Goal: Communication & Community: Answer question/provide support

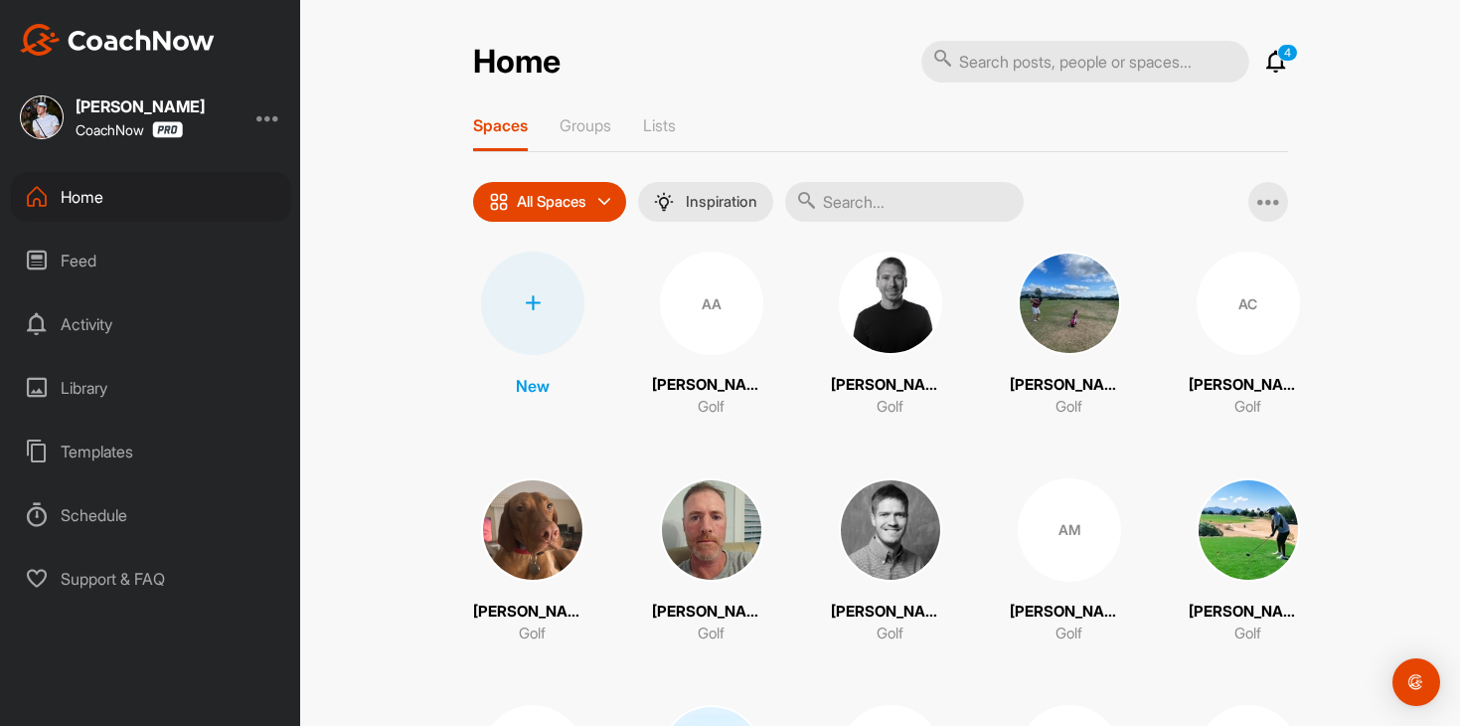
click at [1277, 61] on icon at bounding box center [1276, 62] width 24 height 24
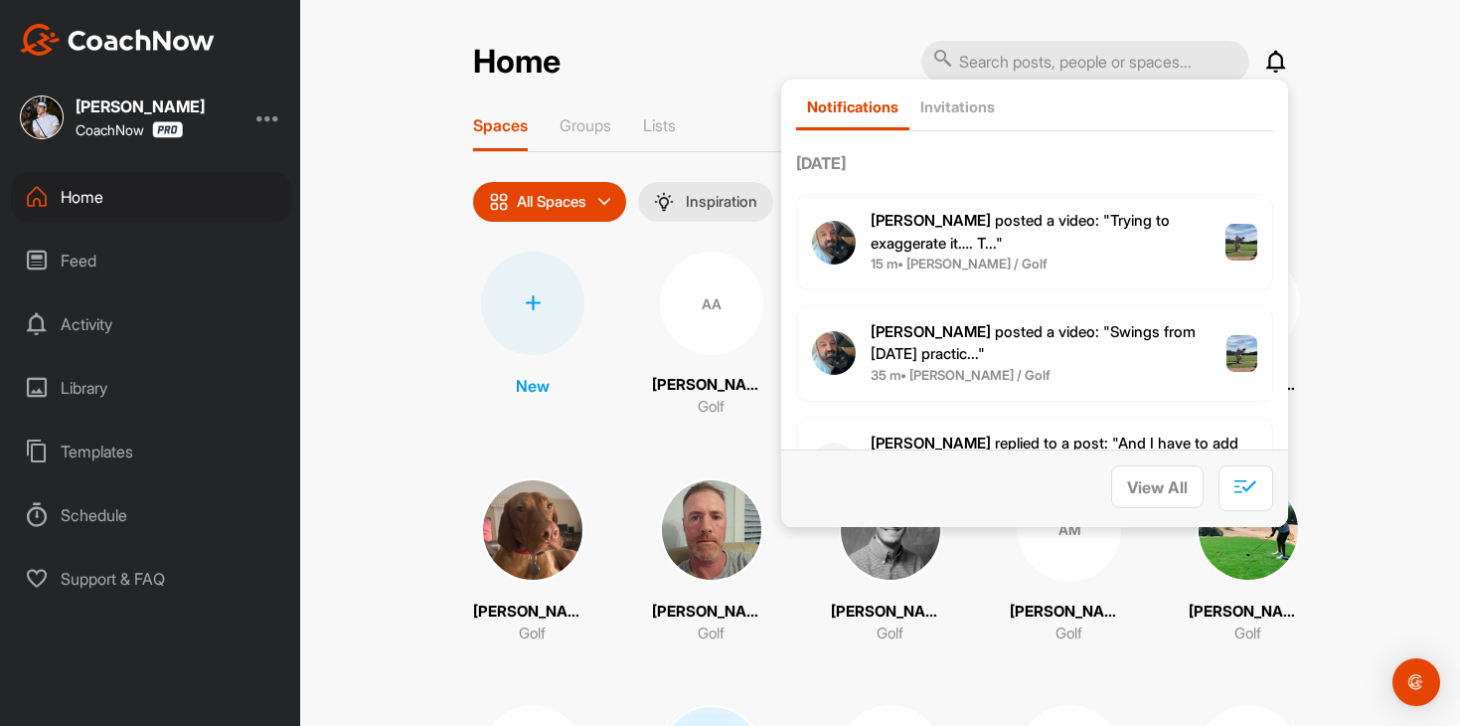
click at [1277, 61] on icon at bounding box center [1276, 62] width 24 height 24
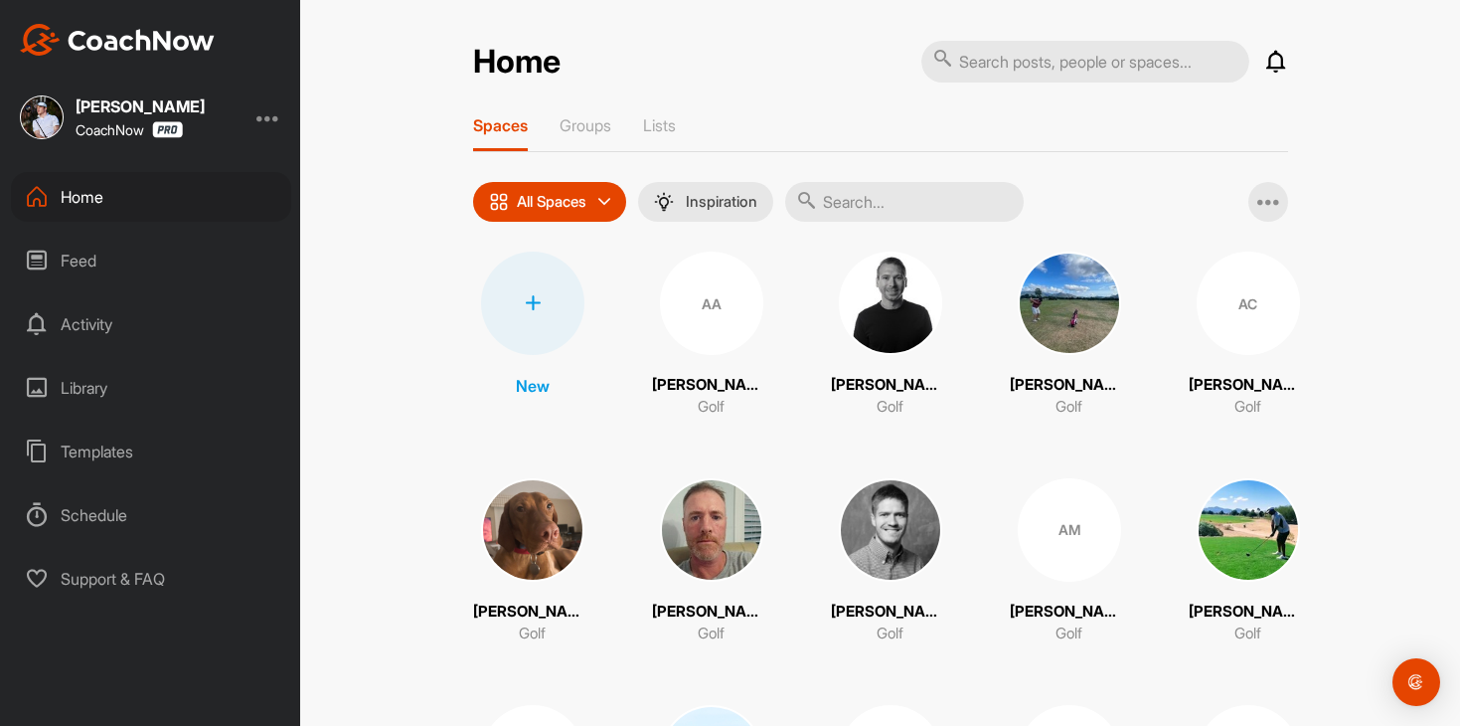
click at [1392, 476] on div "Home Notifications Invitations [DATE] [PERSON_NAME] posted a video : " Trying t…" at bounding box center [880, 363] width 1160 height 726
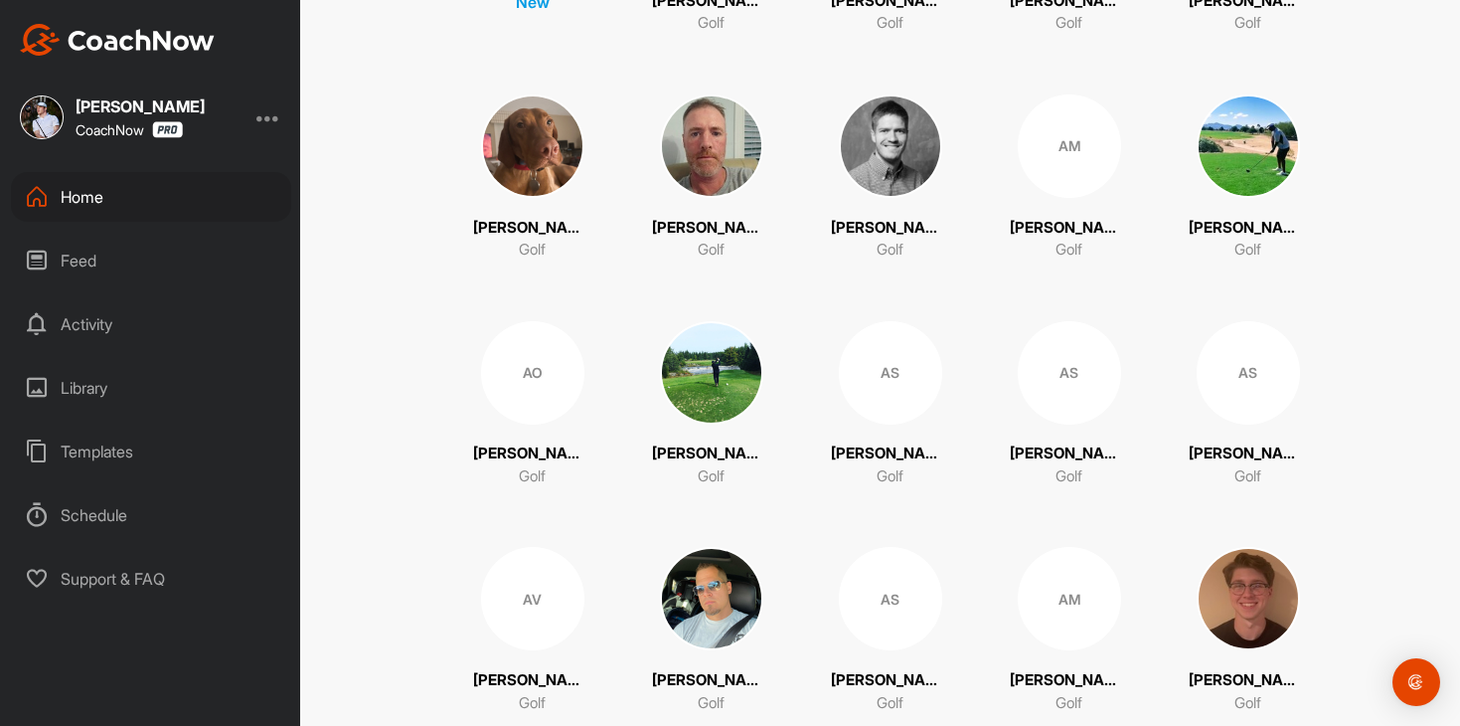
scroll to position [428, 0]
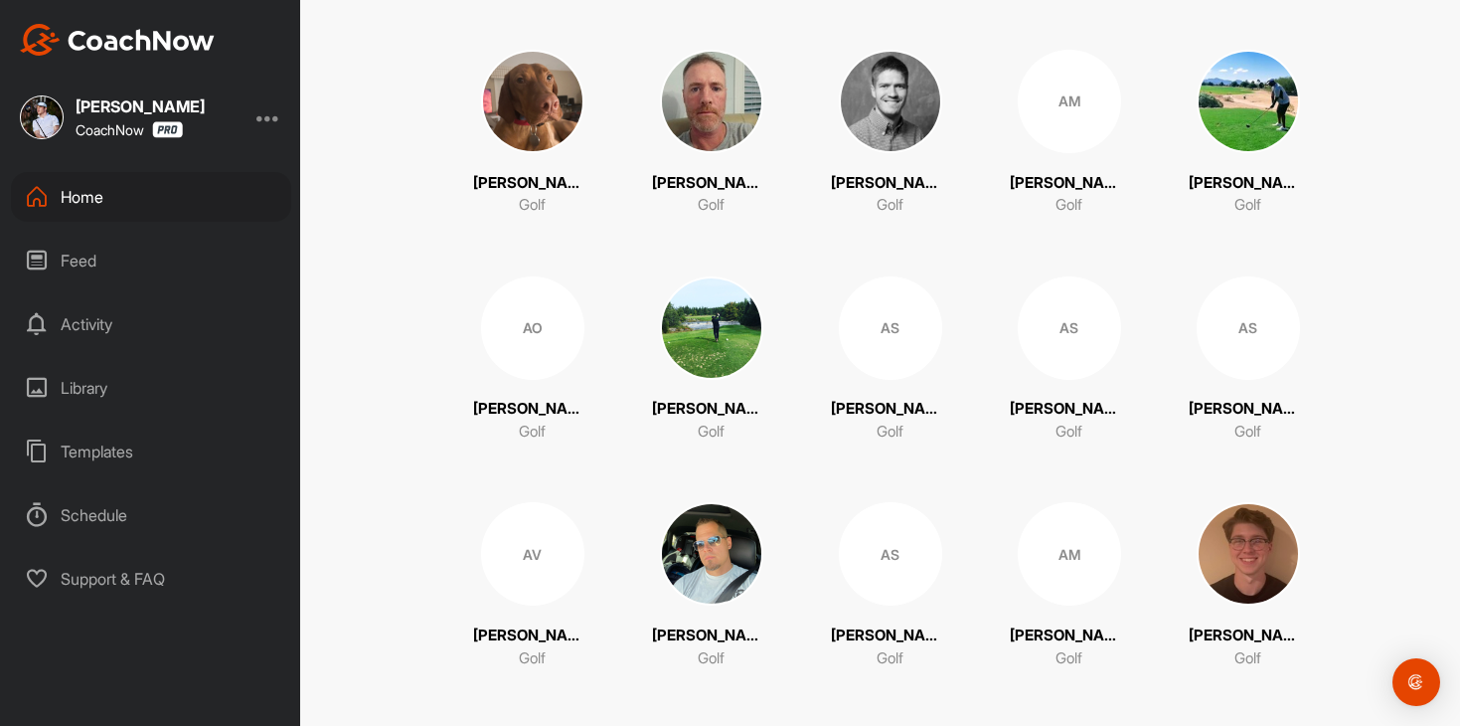
click at [183, 246] on div "Feed" at bounding box center [151, 261] width 280 height 50
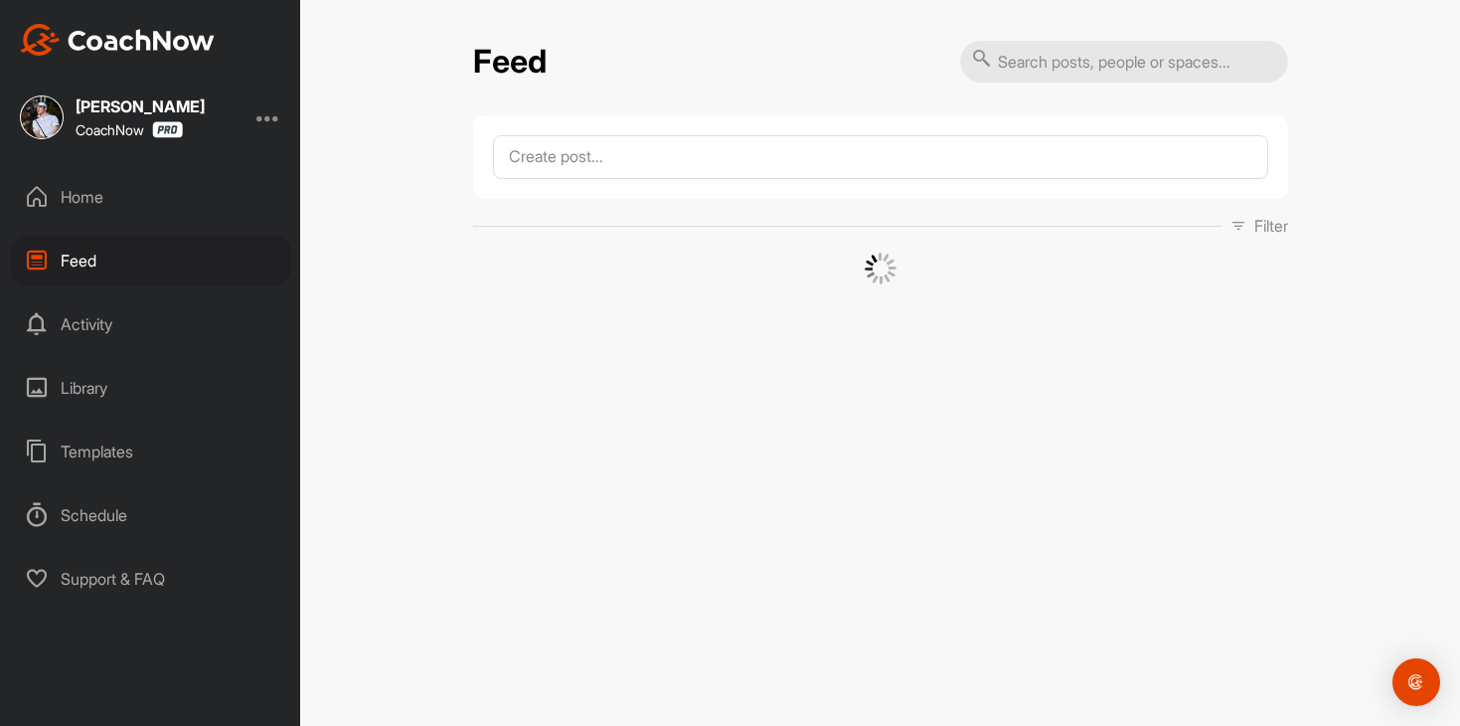
click at [178, 200] on div "Home" at bounding box center [151, 197] width 280 height 50
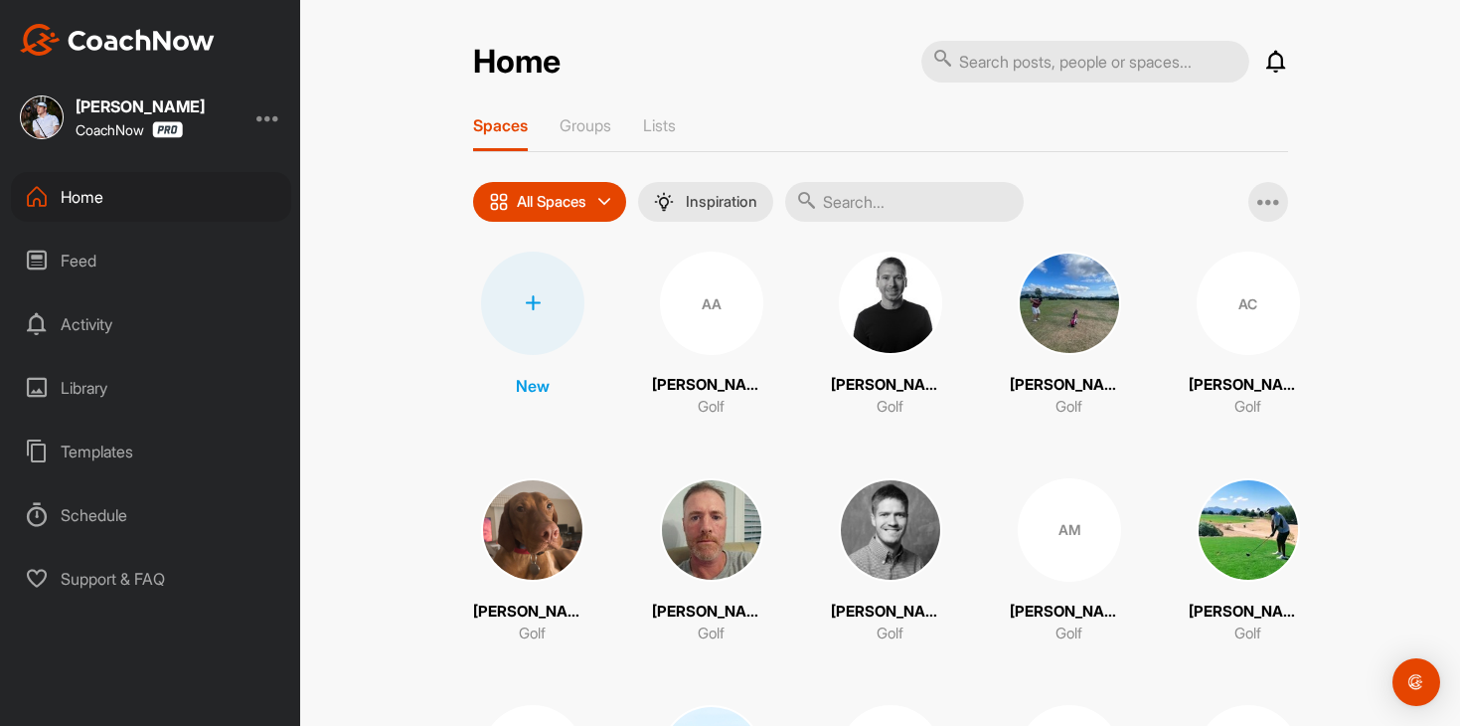
click at [167, 271] on div "Feed" at bounding box center [151, 261] width 280 height 50
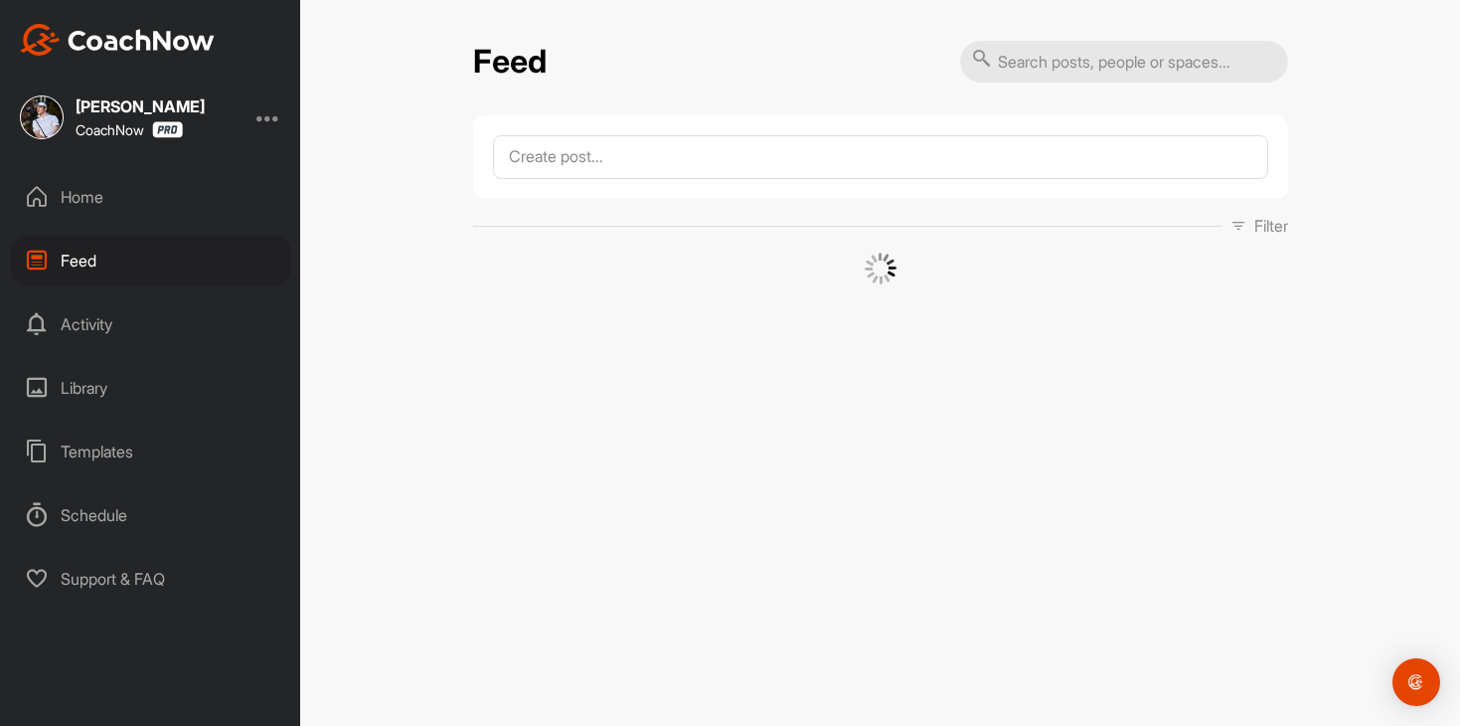
click at [179, 201] on div "Home" at bounding box center [151, 197] width 280 height 50
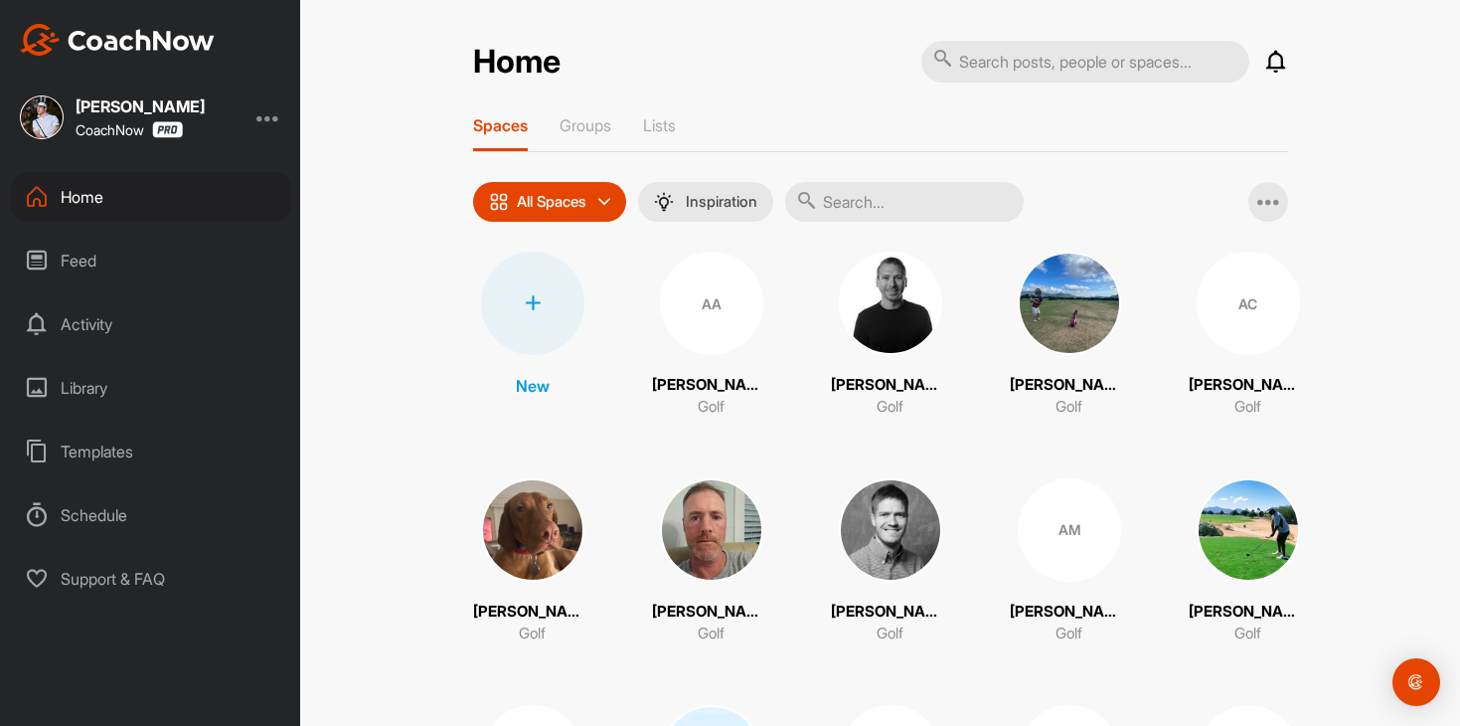
click at [334, 293] on div "Home Notifications Invitations [DATE] DS [PERSON_NAME] posted a video . 13 m • …" at bounding box center [880, 363] width 1160 height 726
click at [204, 250] on div "Feed" at bounding box center [151, 261] width 280 height 50
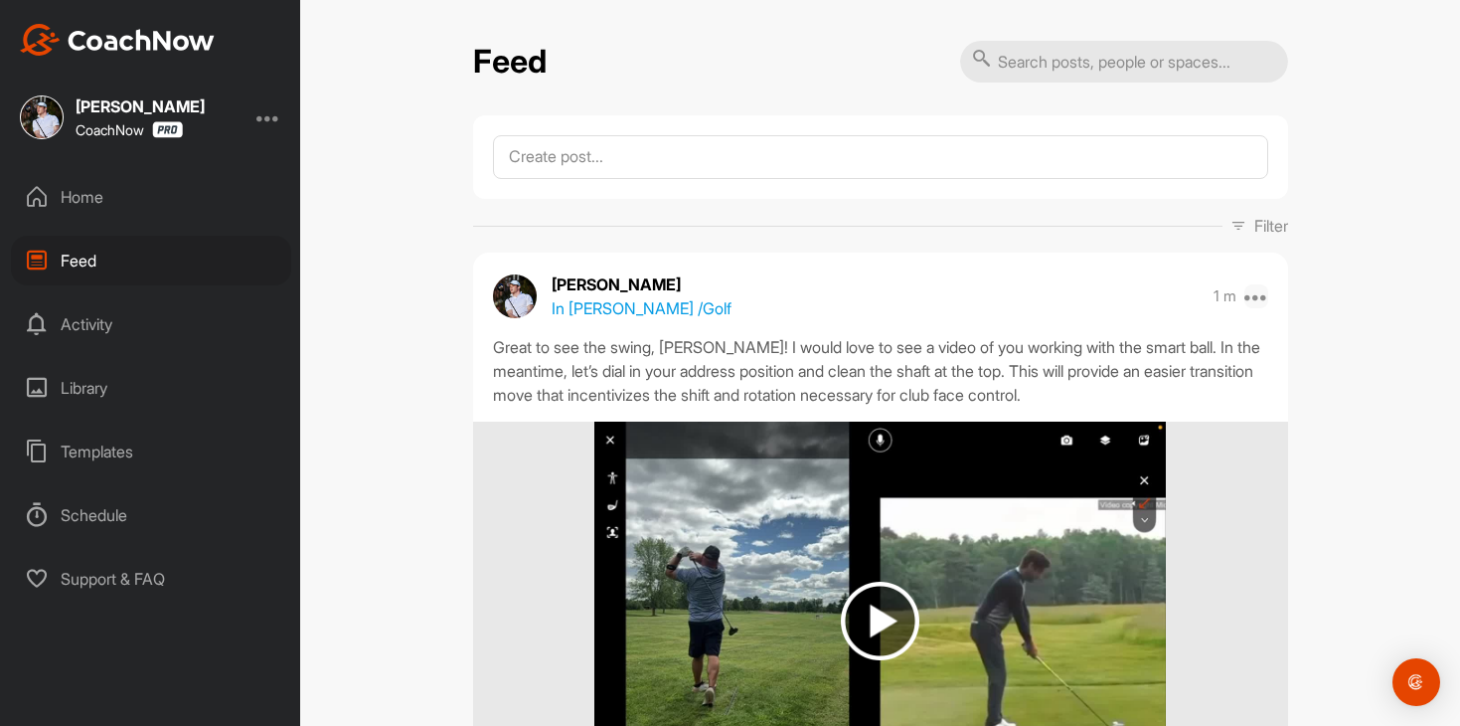
click at [1256, 303] on icon at bounding box center [1256, 296] width 24 height 24
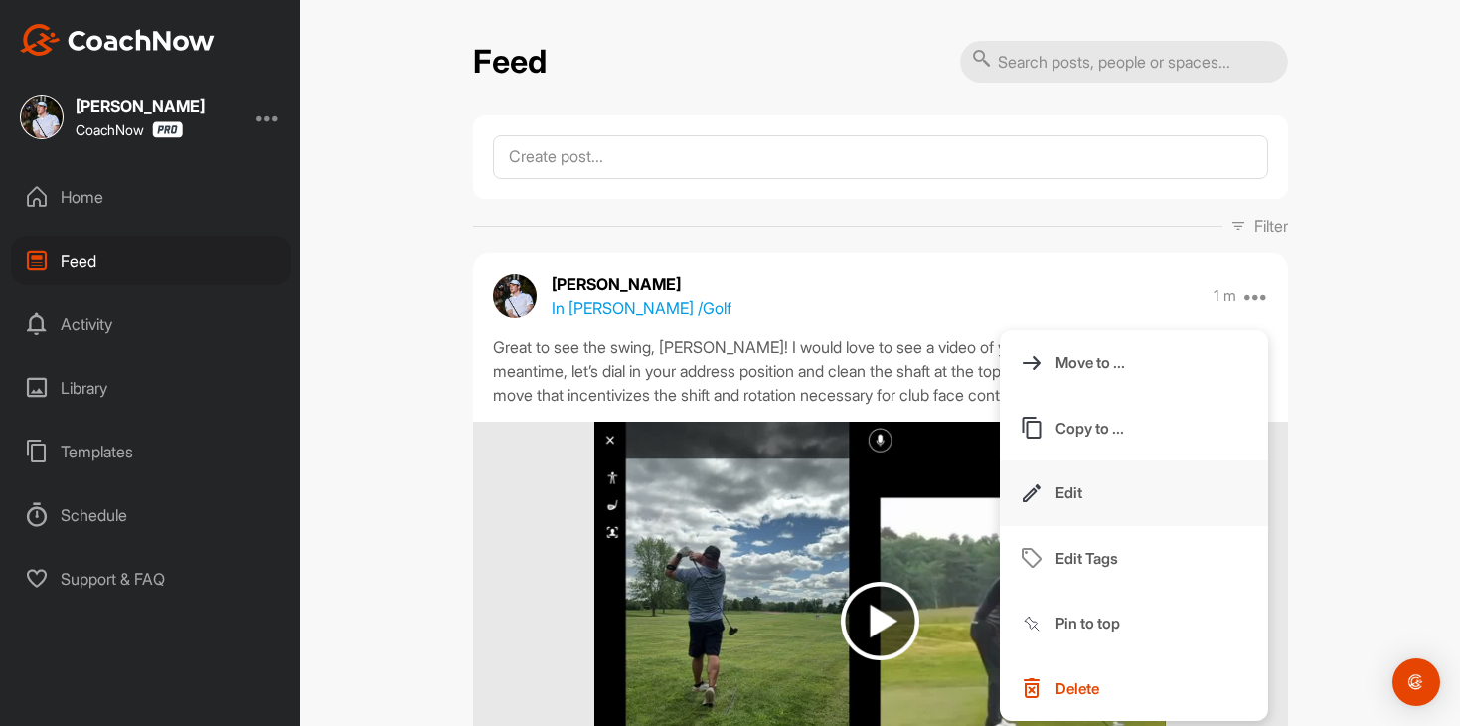
click at [1101, 499] on button "Edit" at bounding box center [1134, 493] width 268 height 66
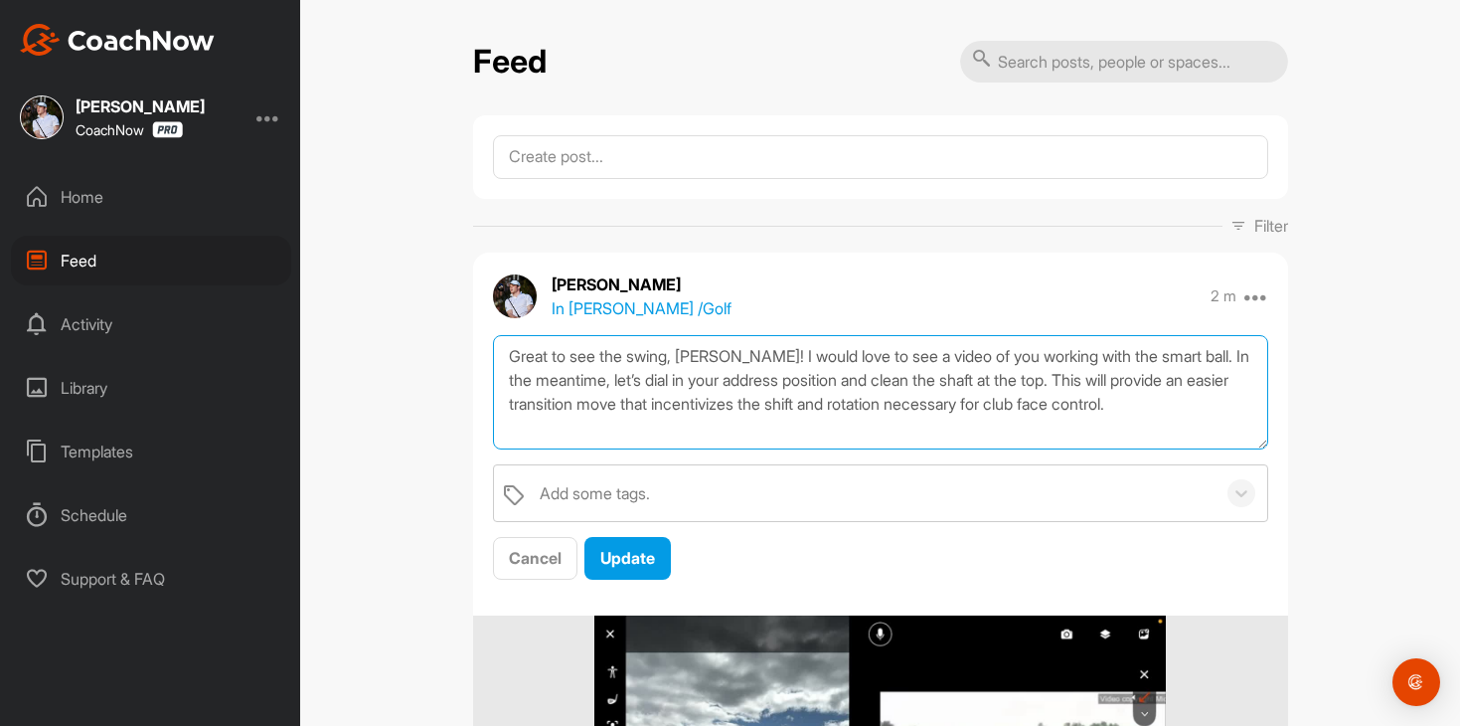
click at [1206, 412] on textarea "Great to see the swing, [PERSON_NAME]! I would love to see a video of you worki…" at bounding box center [880, 392] width 775 height 114
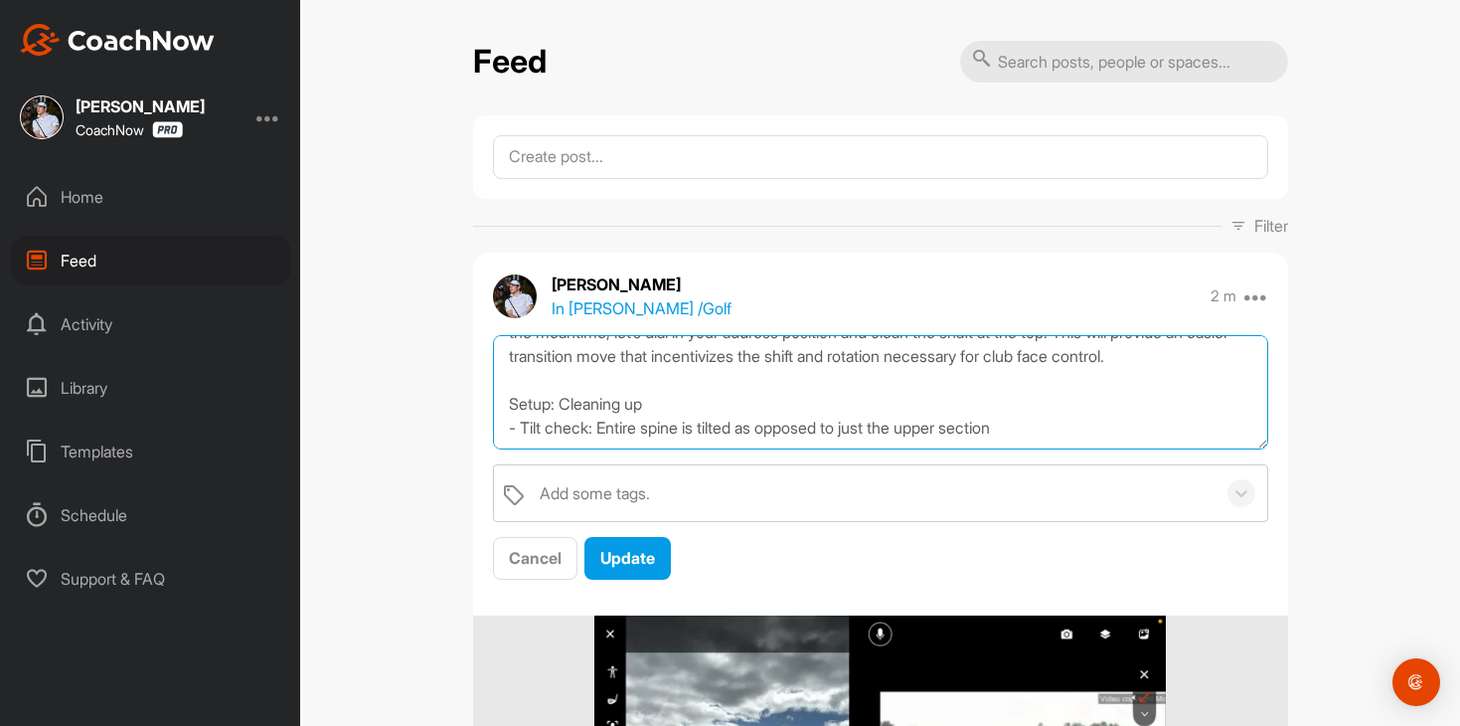
scroll to position [84, 0]
click at [507, 374] on textarea "Great to see the swing, [PERSON_NAME]! I would love to see a video of you worki…" at bounding box center [880, 392] width 775 height 114
click at [502, 426] on textarea "Great to see the swing, [PERSON_NAME]! I would love to see a video of you worki…" at bounding box center [880, 392] width 775 height 114
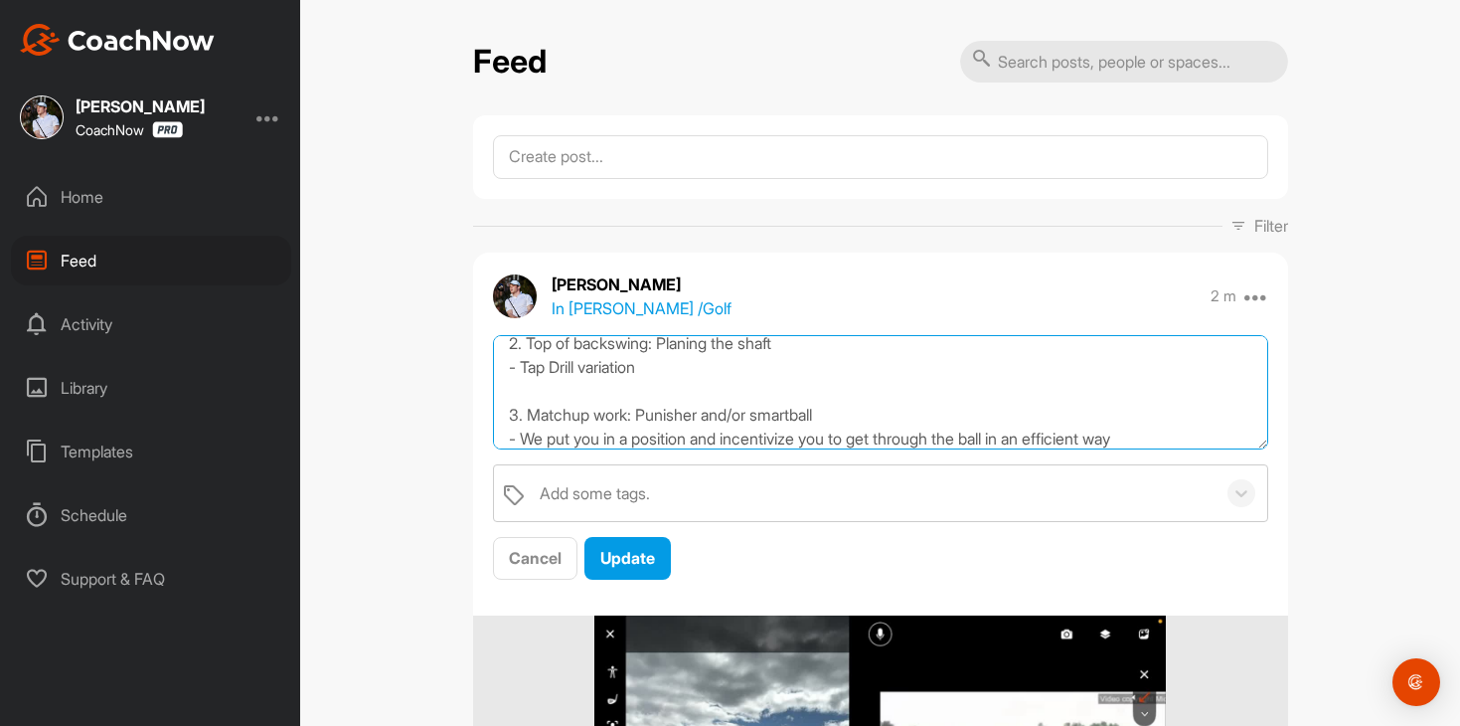
scroll to position [204, 0]
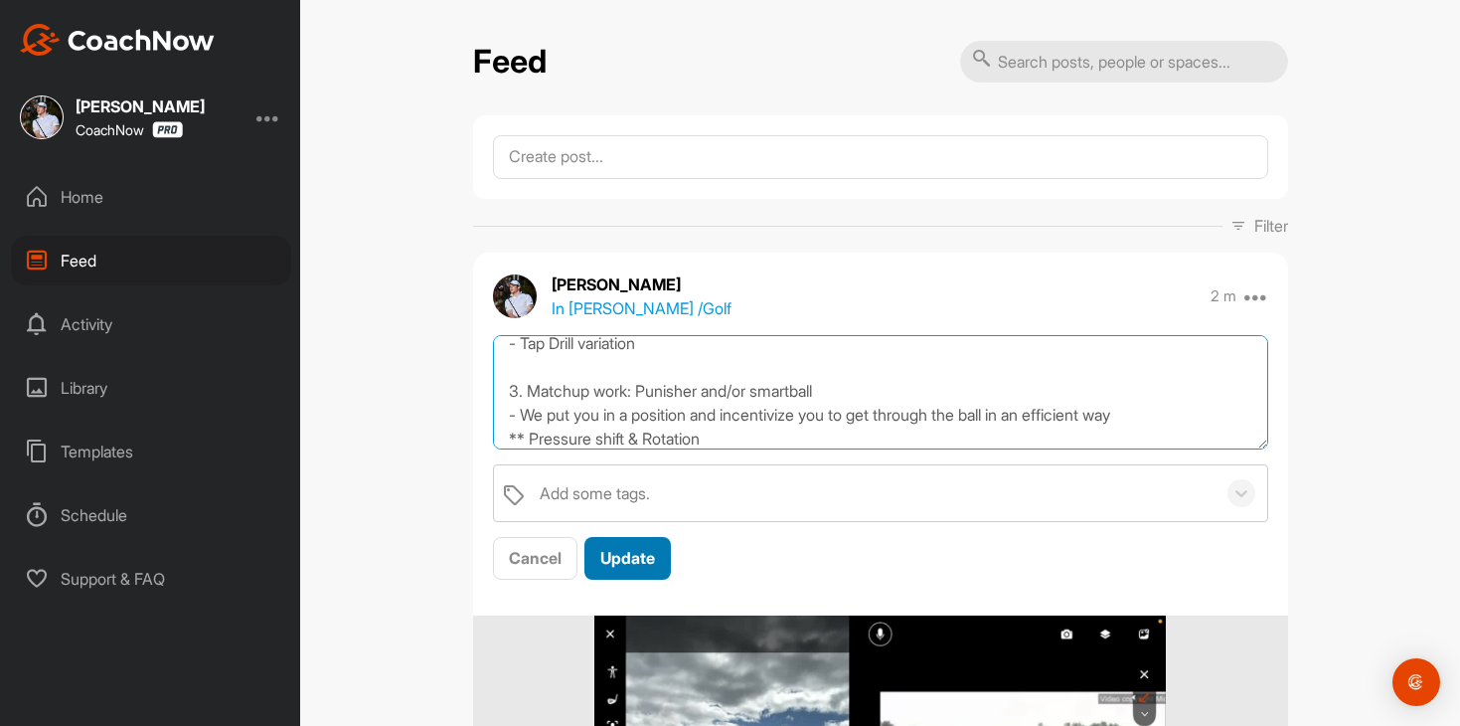
type textarea "Great to see the swing, [PERSON_NAME]! I would love to see a video of you worki…"
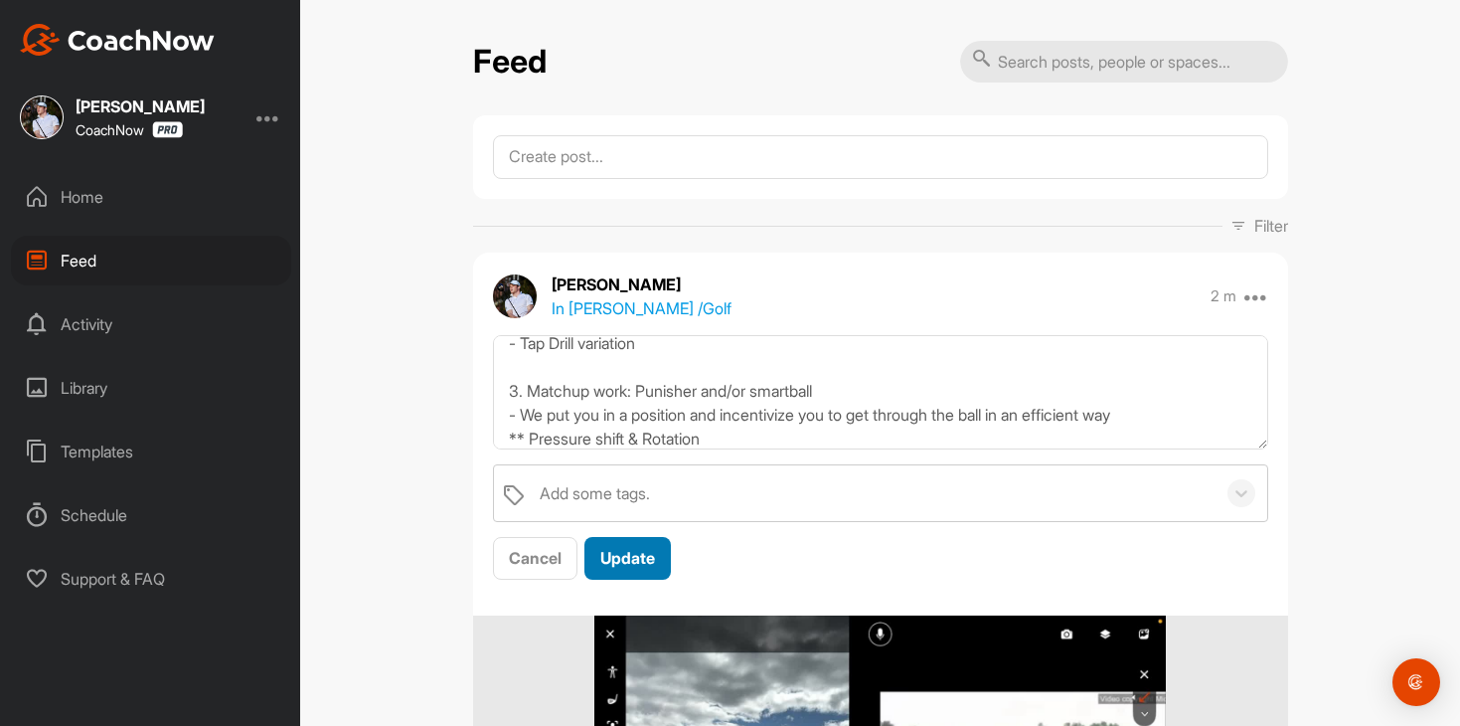
click at [636, 552] on span "Update" at bounding box center [627, 558] width 55 height 20
